Goal: Task Accomplishment & Management: Manage account settings

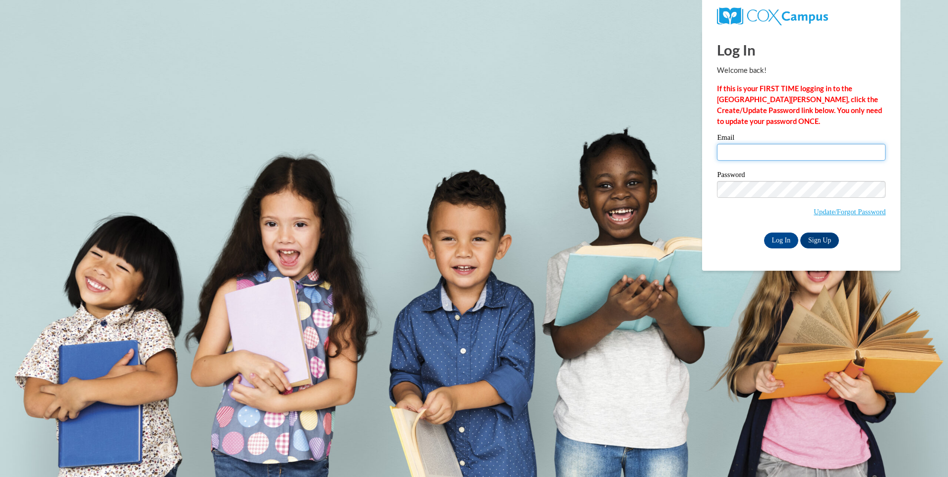
click at [728, 152] on input "Email" at bounding box center [801, 152] width 169 height 17
type input "[EMAIL_ADDRESS][DOMAIN_NAME]"
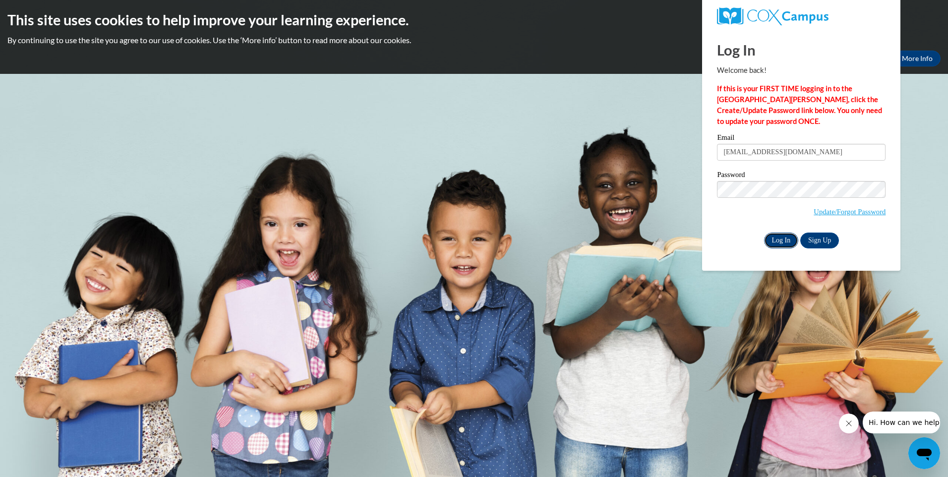
click at [782, 241] on input "Log In" at bounding box center [781, 241] width 35 height 16
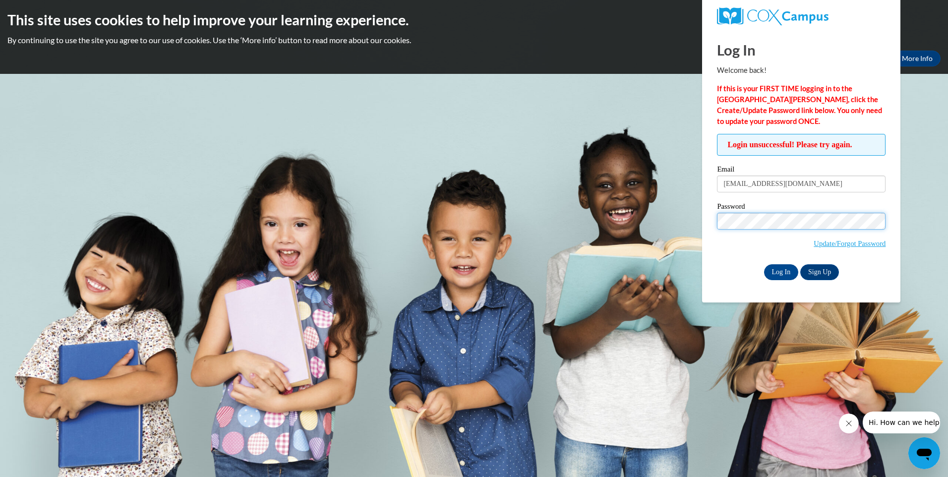
click at [764, 264] on input "Log In" at bounding box center [781, 272] width 35 height 16
click at [833, 242] on link "Update/Forgot Password" at bounding box center [850, 244] width 72 height 8
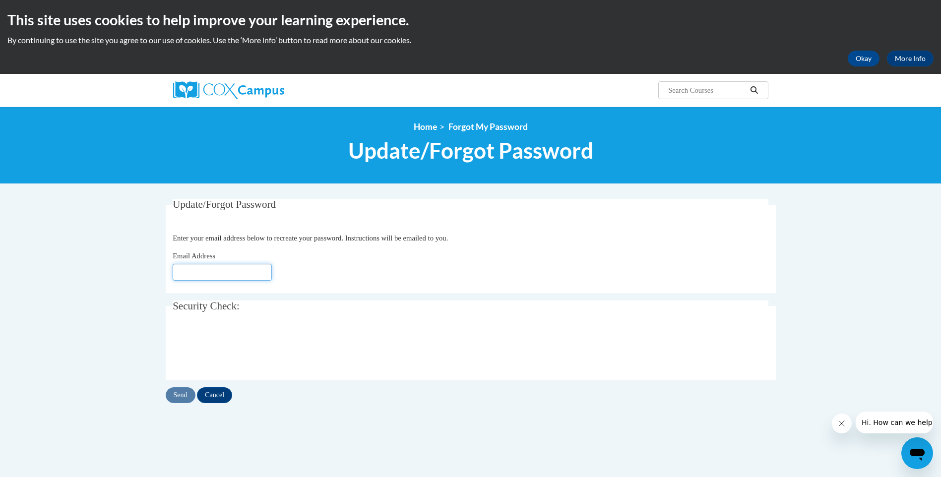
click at [182, 269] on input "Email Address" at bounding box center [222, 272] width 99 height 17
type input "[EMAIL_ADDRESS][DOMAIN_NAME]"
click at [176, 396] on input "Send" at bounding box center [181, 395] width 30 height 16
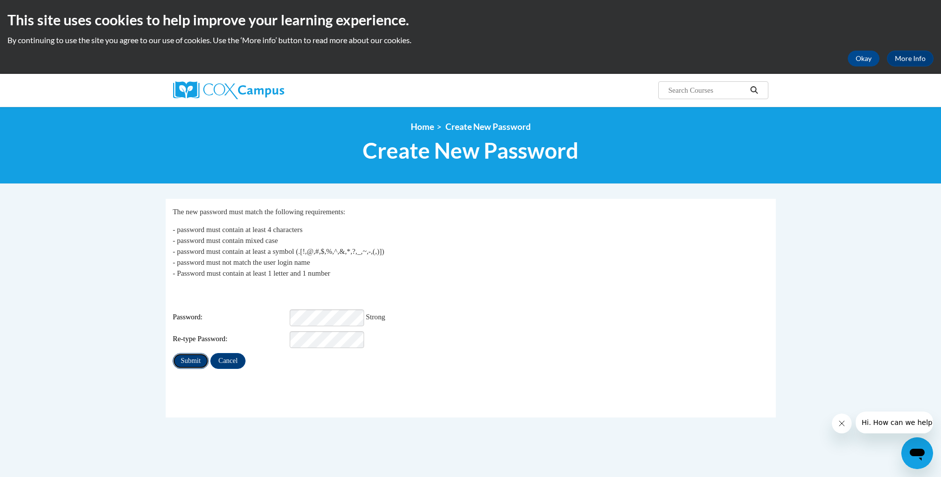
click at [195, 353] on input "Submit" at bounding box center [191, 361] width 36 height 16
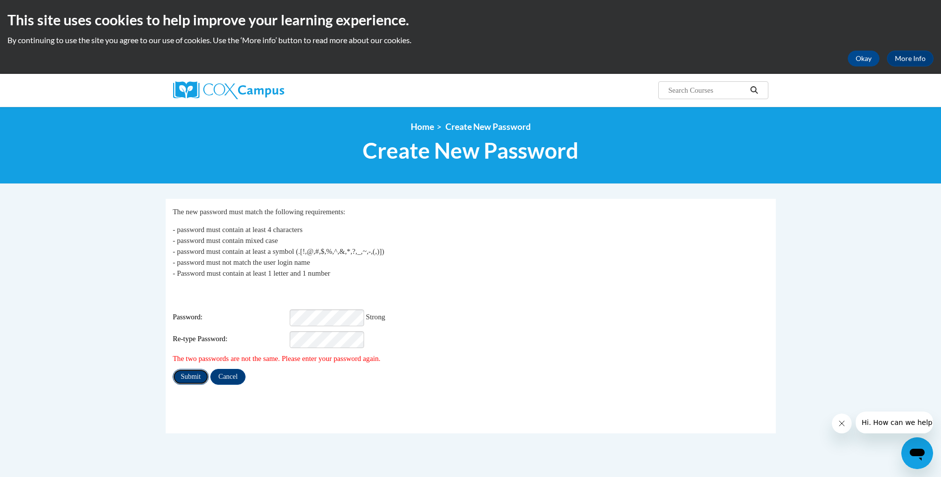
click at [194, 371] on input "Submit" at bounding box center [191, 377] width 36 height 16
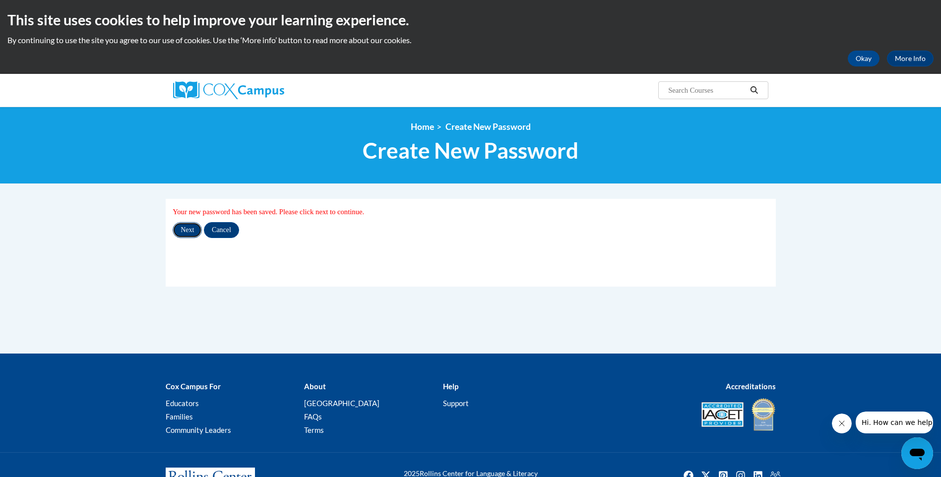
click at [188, 231] on input "Next" at bounding box center [187, 230] width 29 height 16
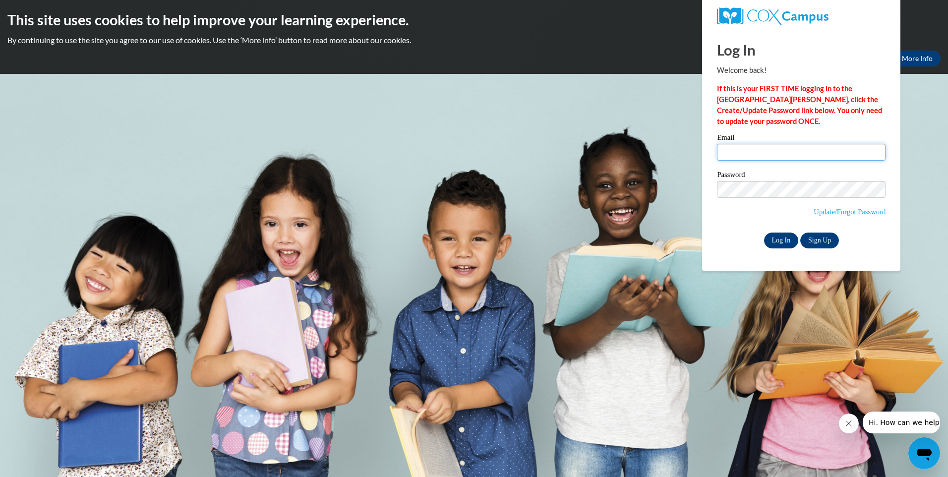
type input "[EMAIL_ADDRESS][DOMAIN_NAME]"
click at [780, 239] on input "Log In" at bounding box center [781, 241] width 35 height 16
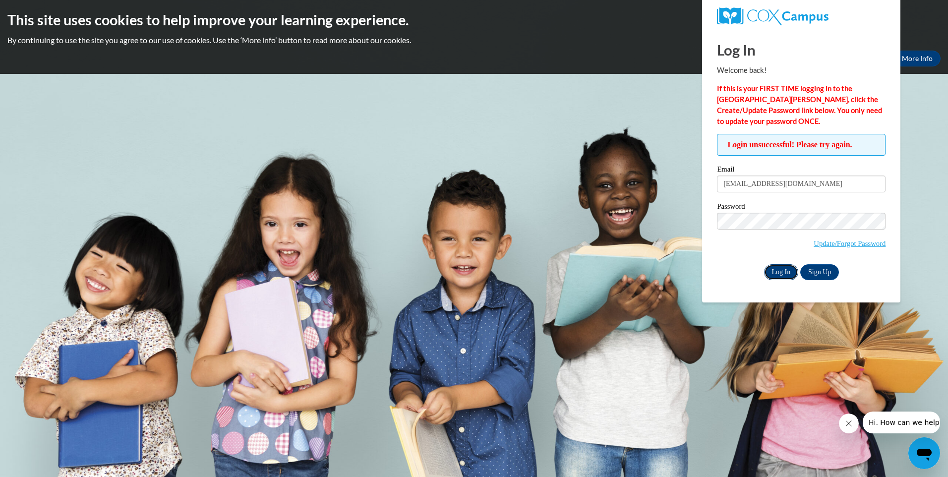
click at [782, 271] on input "Log In" at bounding box center [781, 272] width 35 height 16
click at [901, 224] on div "Log In Welcome back! If this is your FIRST TIME logging in to the NEW Cox Campu…" at bounding box center [801, 166] width 213 height 273
click at [777, 272] on input "Log In" at bounding box center [781, 272] width 35 height 16
drag, startPoint x: 814, startPoint y: 185, endPoint x: 708, endPoint y: 189, distance: 105.3
click at [708, 188] on div "Log In Welcome back! If this is your FIRST TIME logging in to the [GEOGRAPHIC_D…" at bounding box center [801, 166] width 213 height 273
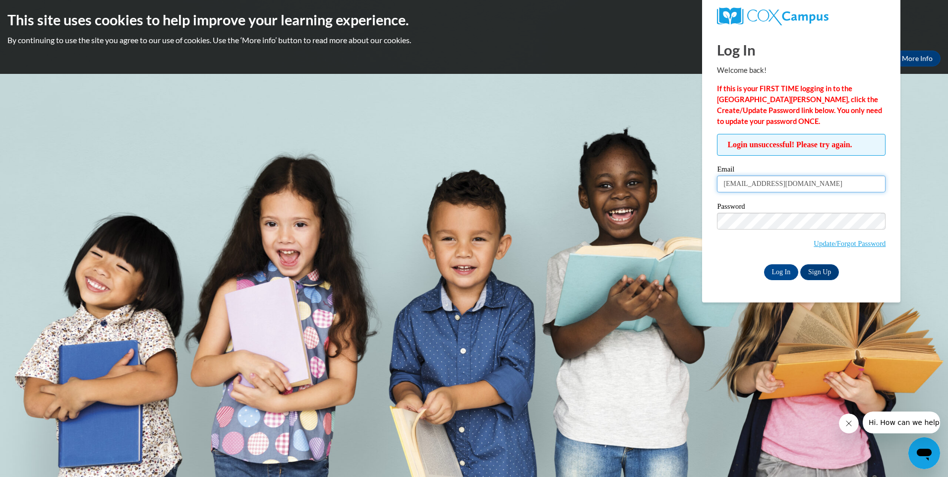
click at [819, 186] on input "[EMAIL_ADDRESS][DOMAIN_NAME]" at bounding box center [801, 184] width 169 height 17
click at [916, 226] on body "This site uses cookies to help improve your learning experience. By continuing …" at bounding box center [474, 238] width 948 height 477
click at [823, 244] on link "Update/Forgot Password" at bounding box center [850, 244] width 72 height 8
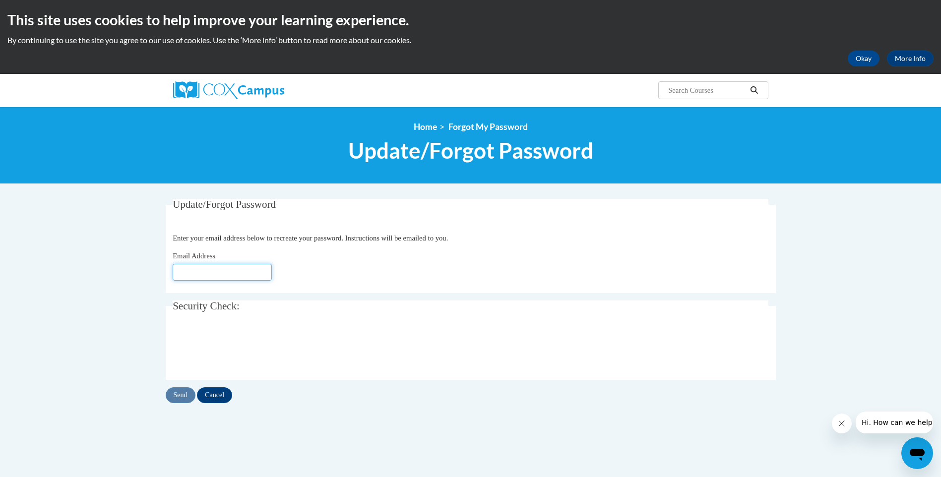
click at [181, 271] on input "Email Address" at bounding box center [222, 272] width 99 height 17
type input "[EMAIL_ADDRESS][DOMAIN_NAME]"
click at [180, 396] on input "Send" at bounding box center [181, 395] width 30 height 16
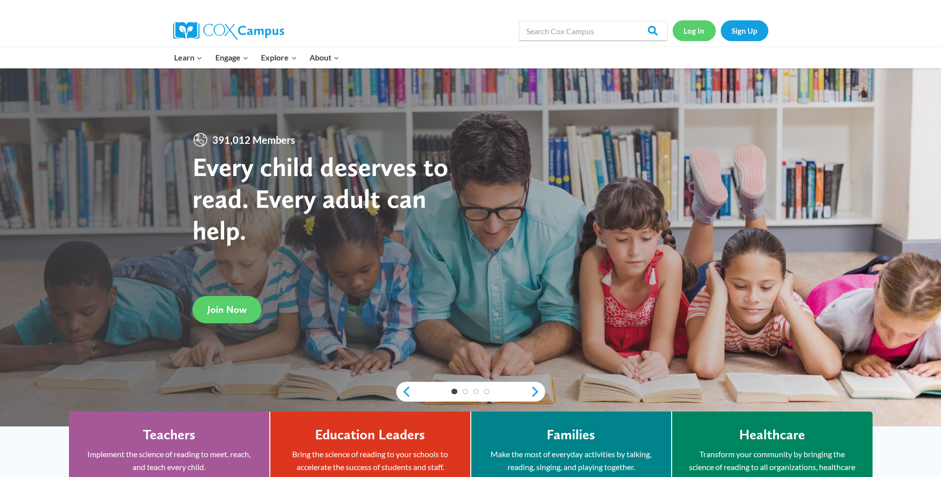
click at [699, 31] on link "Log In" at bounding box center [694, 30] width 43 height 20
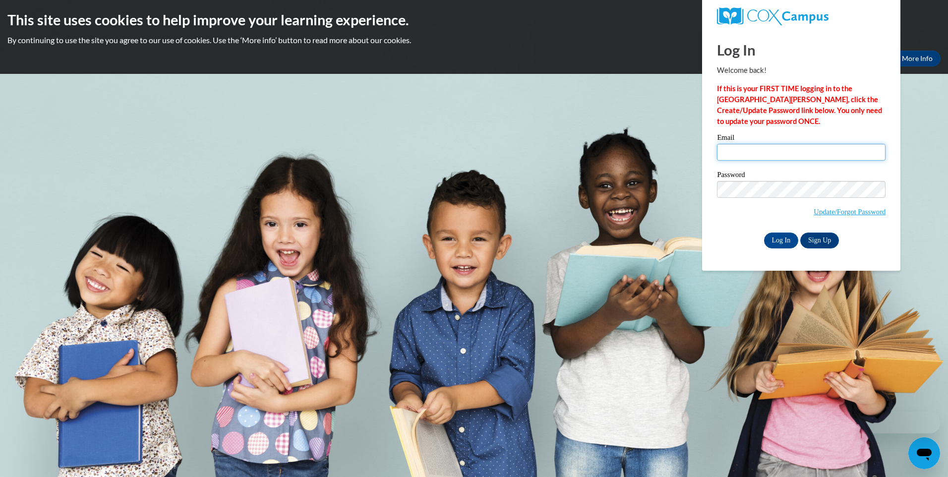
type input "[EMAIL_ADDRESS][DOMAIN_NAME]"
click at [729, 147] on input "mariacrane.fcm2@gmail.com" at bounding box center [801, 152] width 169 height 17
click at [781, 239] on input "Log In" at bounding box center [781, 241] width 35 height 16
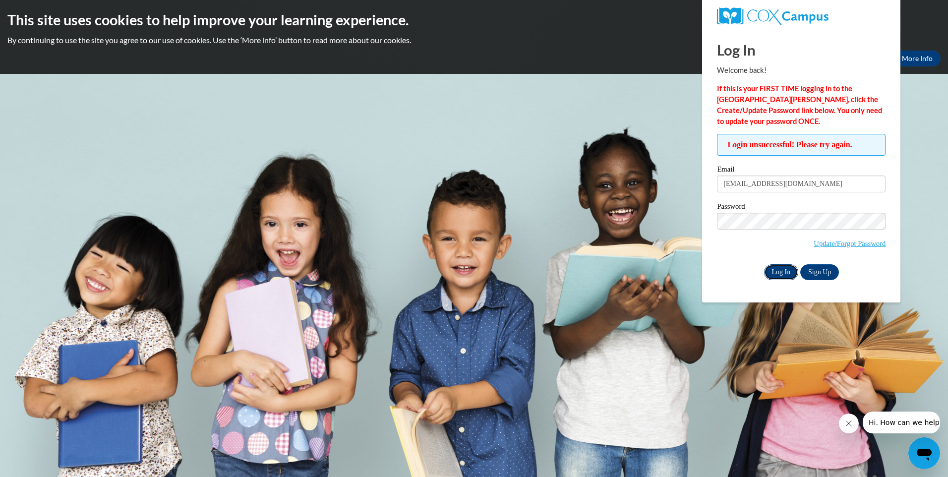
click at [783, 271] on input "Log In" at bounding box center [781, 272] width 35 height 16
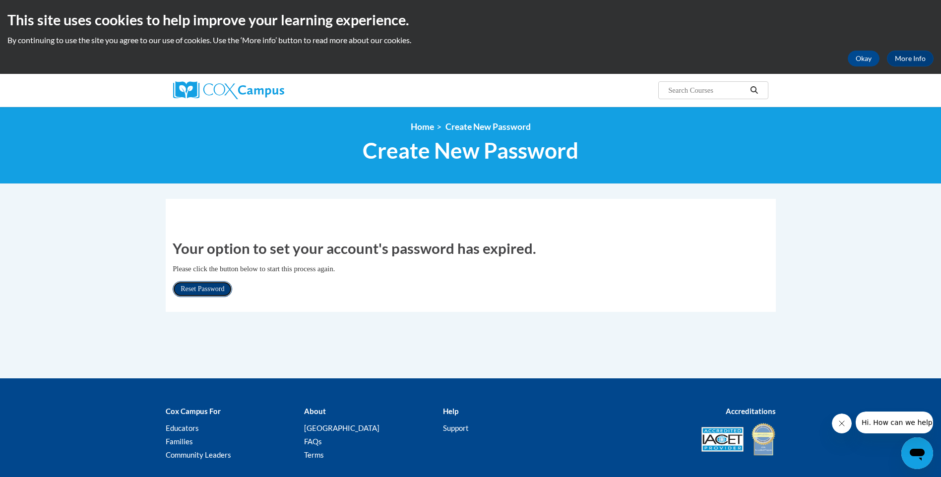
click at [208, 285] on link "Reset Password" at bounding box center [203, 289] width 60 height 16
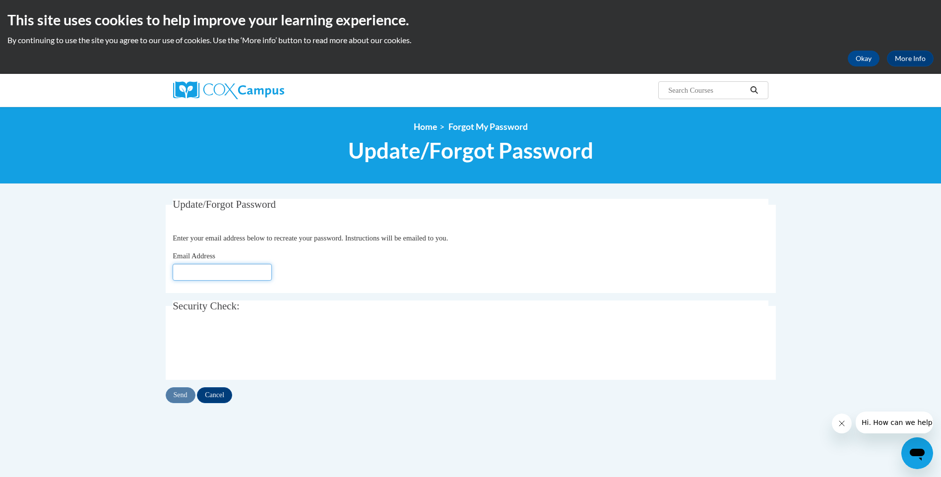
click at [185, 270] on input "Email Address" at bounding box center [222, 272] width 99 height 17
type input "J"
type input "mariacrane.fcm2@gmail.com"
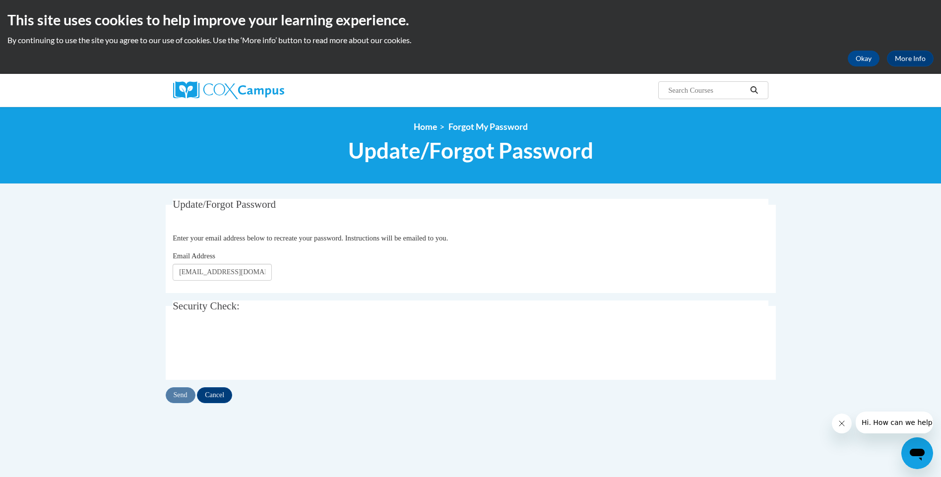
click at [410, 442] on div "Update/Forgot Password Please enter your email address Enter your email address…" at bounding box center [470, 341] width 625 height 284
click at [176, 395] on input "Send" at bounding box center [181, 395] width 30 height 16
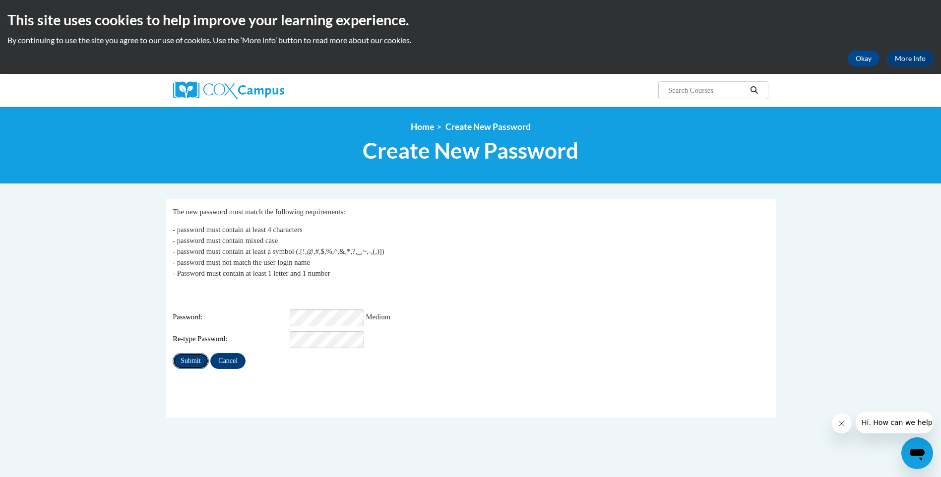
click at [186, 355] on input "Submit" at bounding box center [191, 361] width 36 height 16
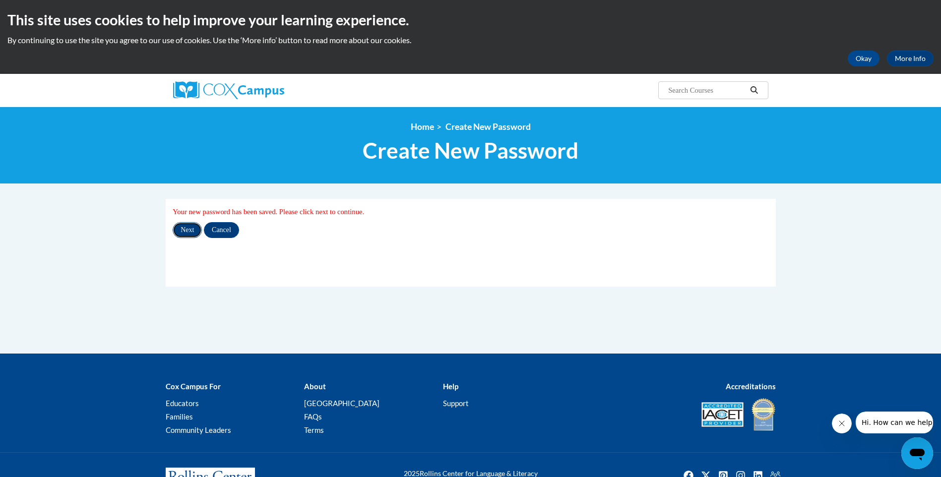
click at [189, 231] on input "Next" at bounding box center [187, 230] width 29 height 16
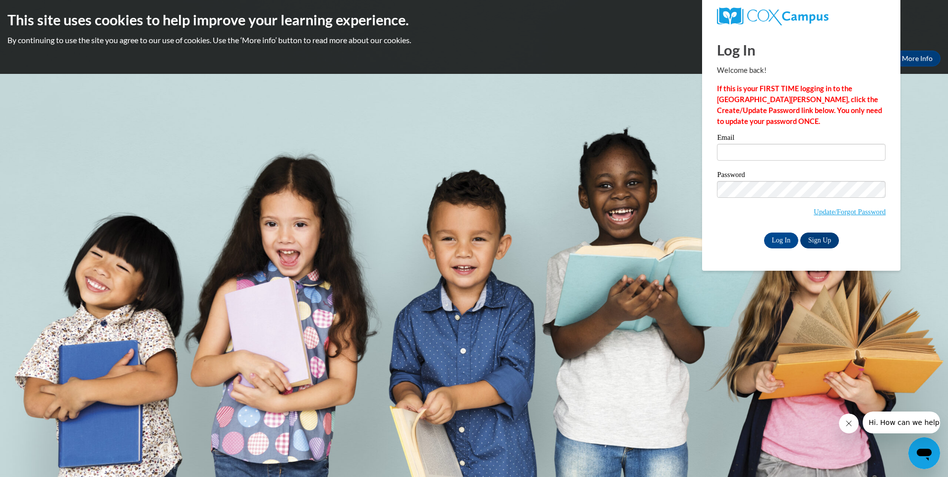
type input "[EMAIL_ADDRESS][DOMAIN_NAME]"
click at [818, 238] on link "Sign Up" at bounding box center [820, 241] width 39 height 16
type input "[EMAIL_ADDRESS][DOMAIN_NAME]"
click at [783, 238] on input "Log In" at bounding box center [781, 241] width 35 height 16
